Goal: Navigation & Orientation: Find specific page/section

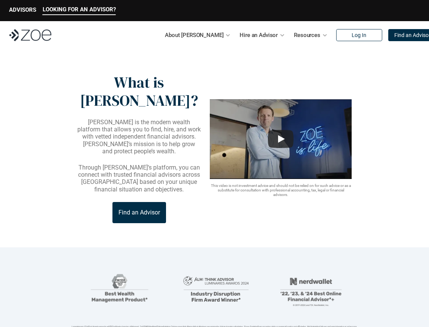
click at [39, 42] on div "About [PERSON_NAME] Hire an Advisor Resources Log In Find an Advisor" at bounding box center [214, 35] width 429 height 28
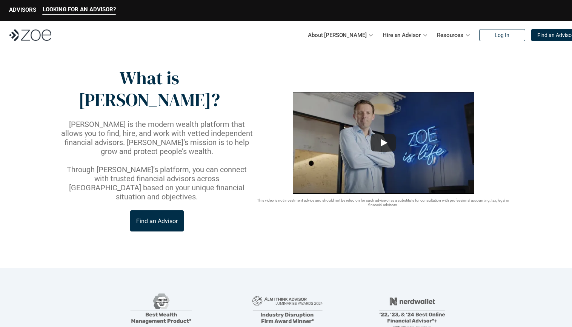
click at [41, 32] on img at bounding box center [30, 35] width 42 height 12
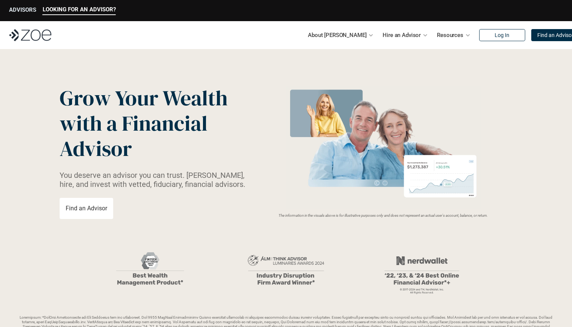
click at [25, 10] on p "ADVISORS" at bounding box center [22, 9] width 27 height 7
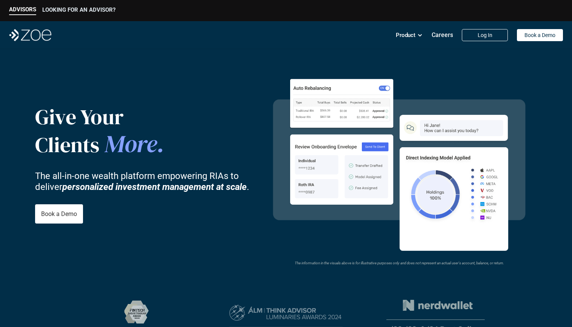
click at [60, 11] on p "LOOKING FOR AN ADVISOR?" at bounding box center [78, 9] width 73 height 7
